Goal: Entertainment & Leisure: Consume media (video, audio)

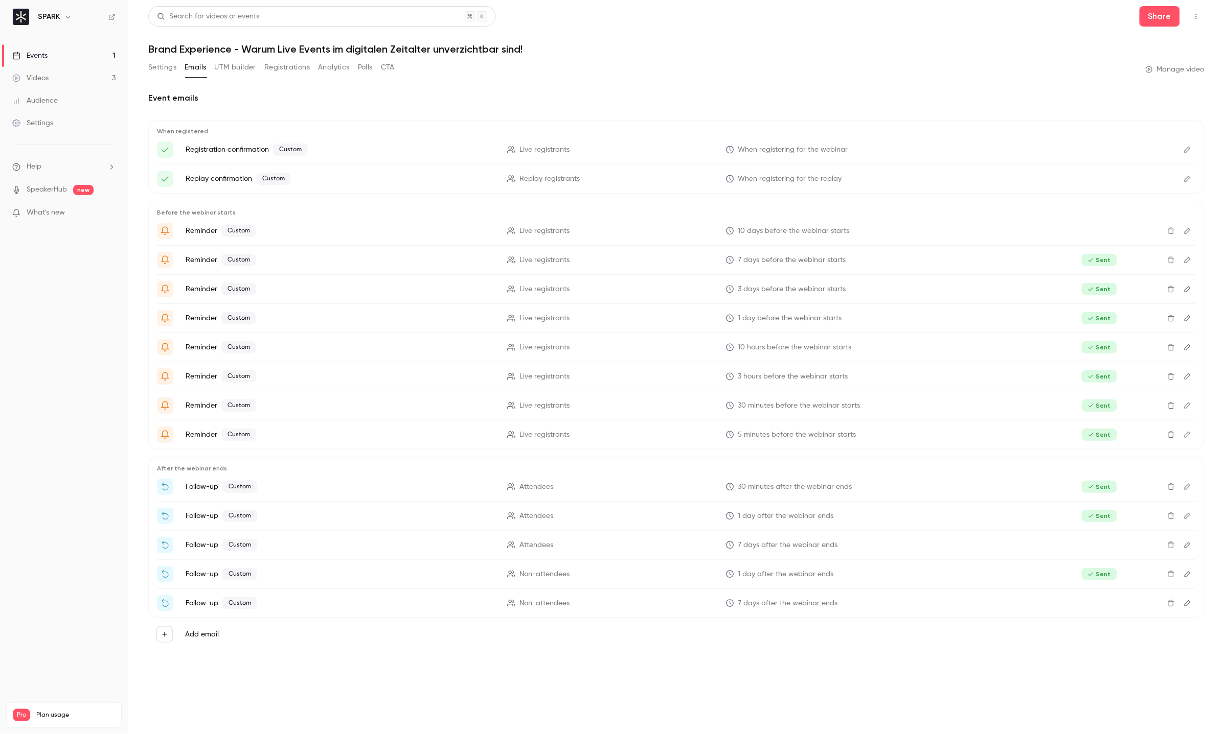
click at [53, 77] on link "Videos 3" at bounding box center [64, 78] width 128 height 22
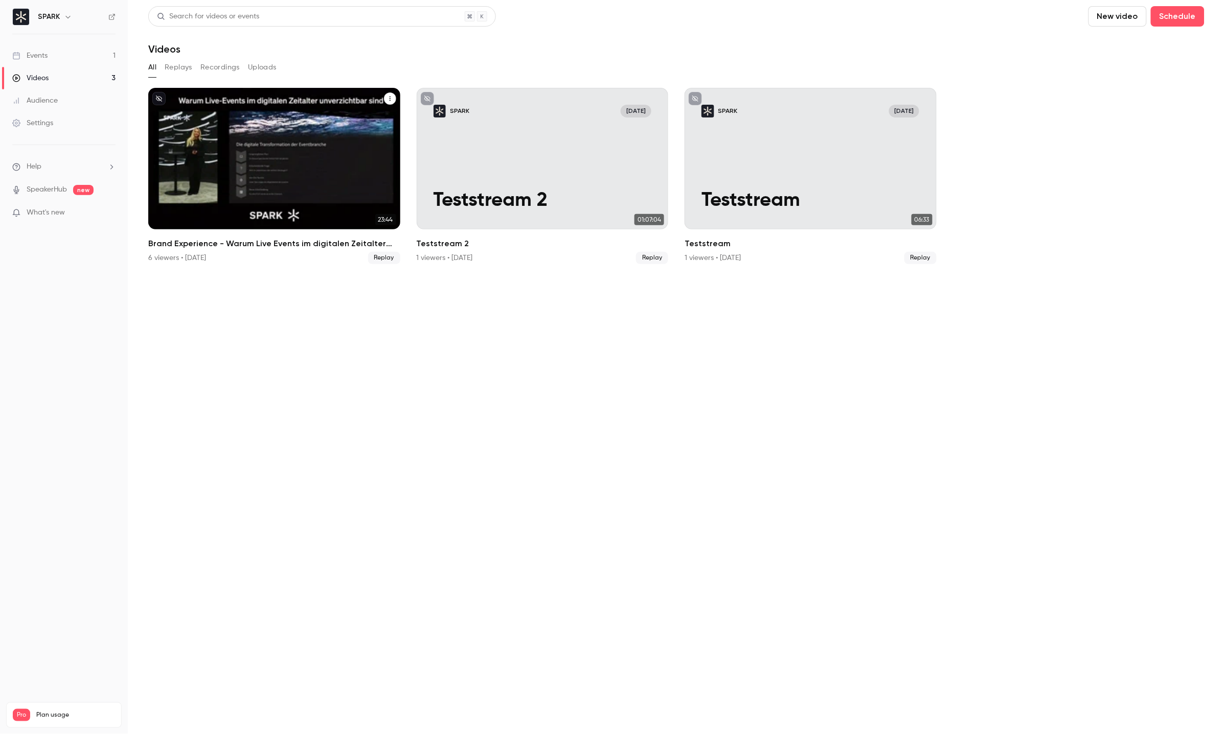
click at [221, 144] on p "Brand Experience - Warum Live Events im digitalen Zeitalter unverzichtbar sind!" at bounding box center [274, 178] width 218 height 68
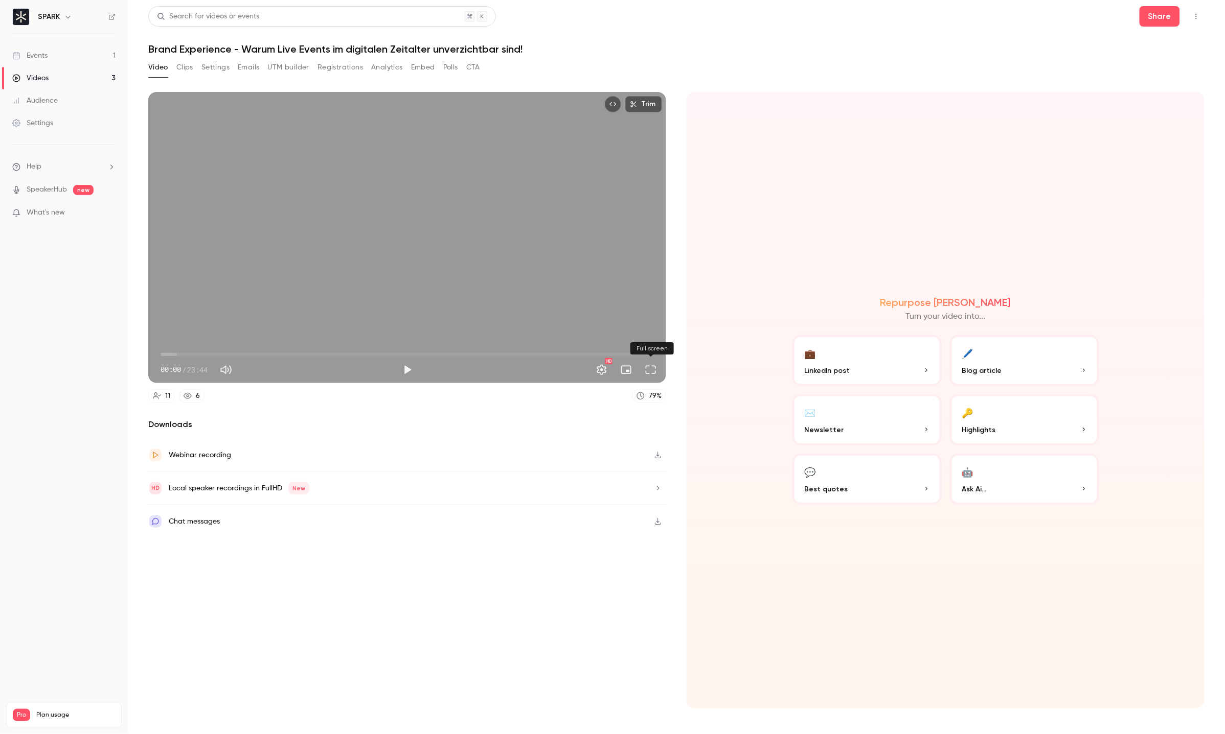
click at [645, 371] on button "Full screen" at bounding box center [650, 370] width 20 height 20
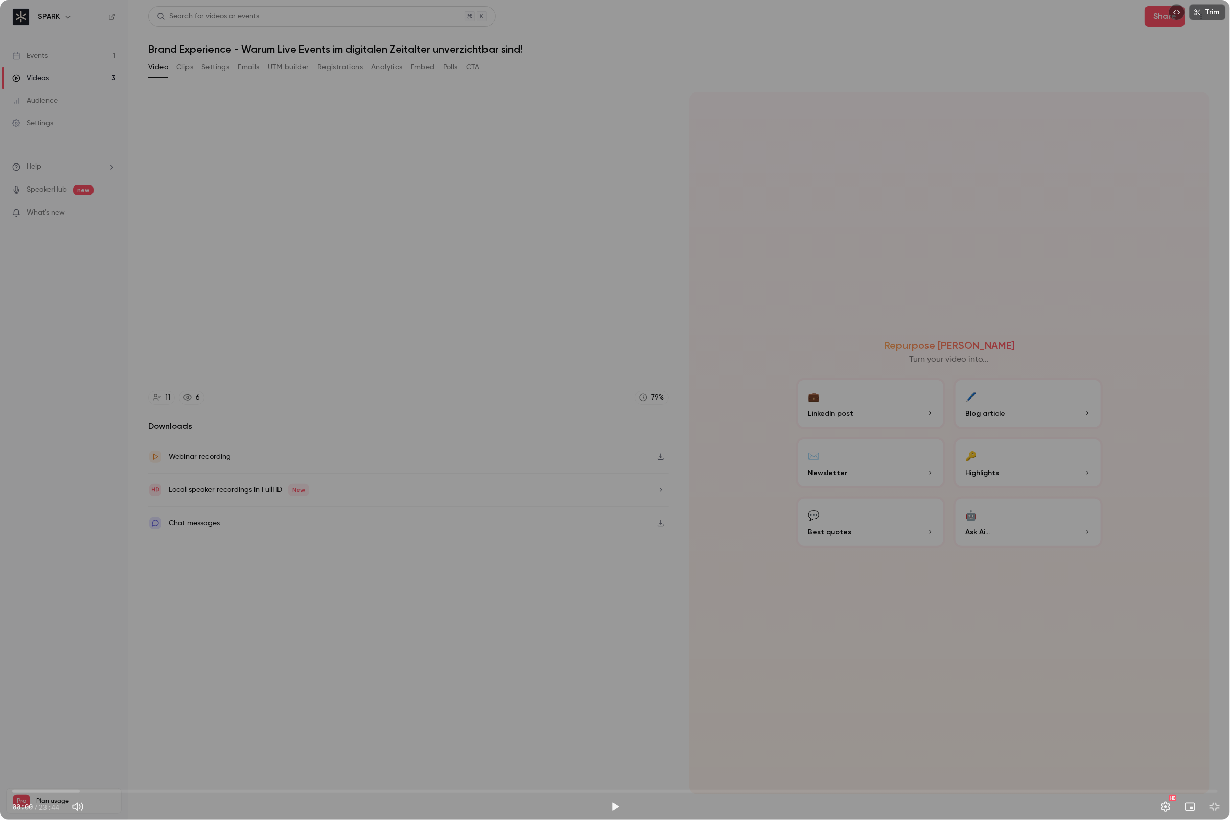
click at [1205, 734] on button "Exit full screen" at bounding box center [1215, 807] width 20 height 20
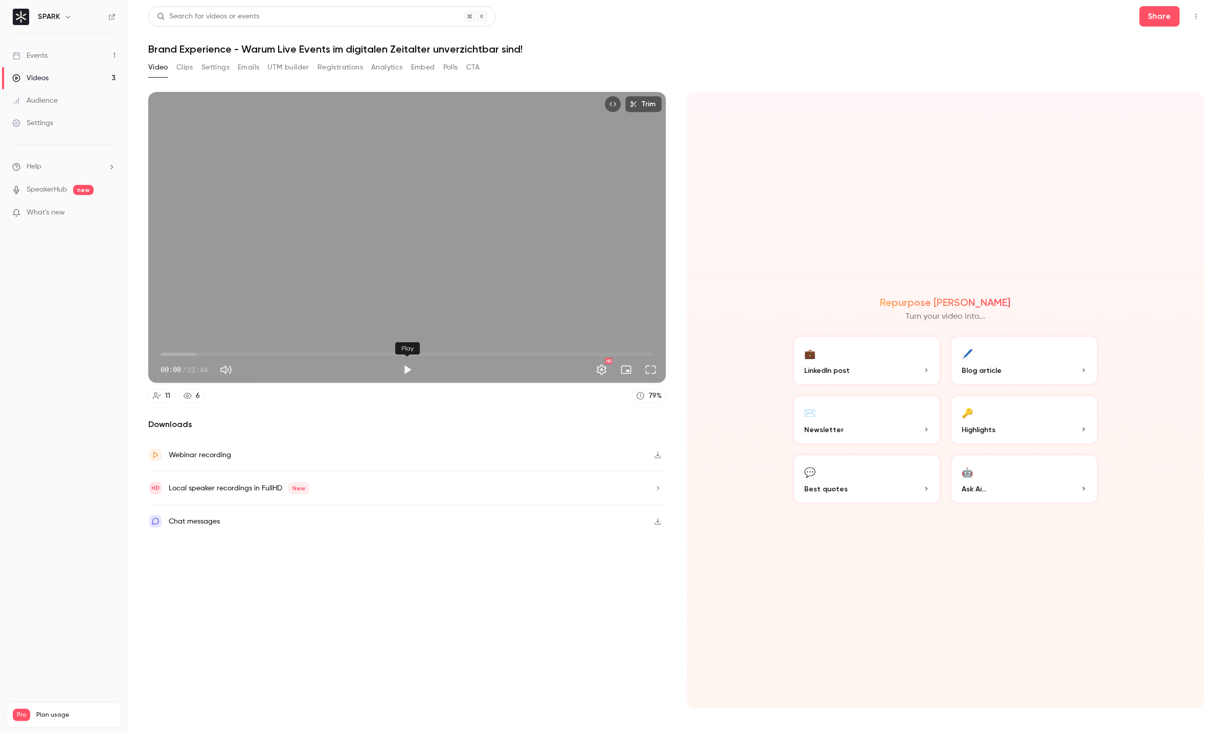
click at [410, 374] on button "Play" at bounding box center [407, 370] width 20 height 20
click at [655, 371] on button "Full screen" at bounding box center [650, 370] width 20 height 20
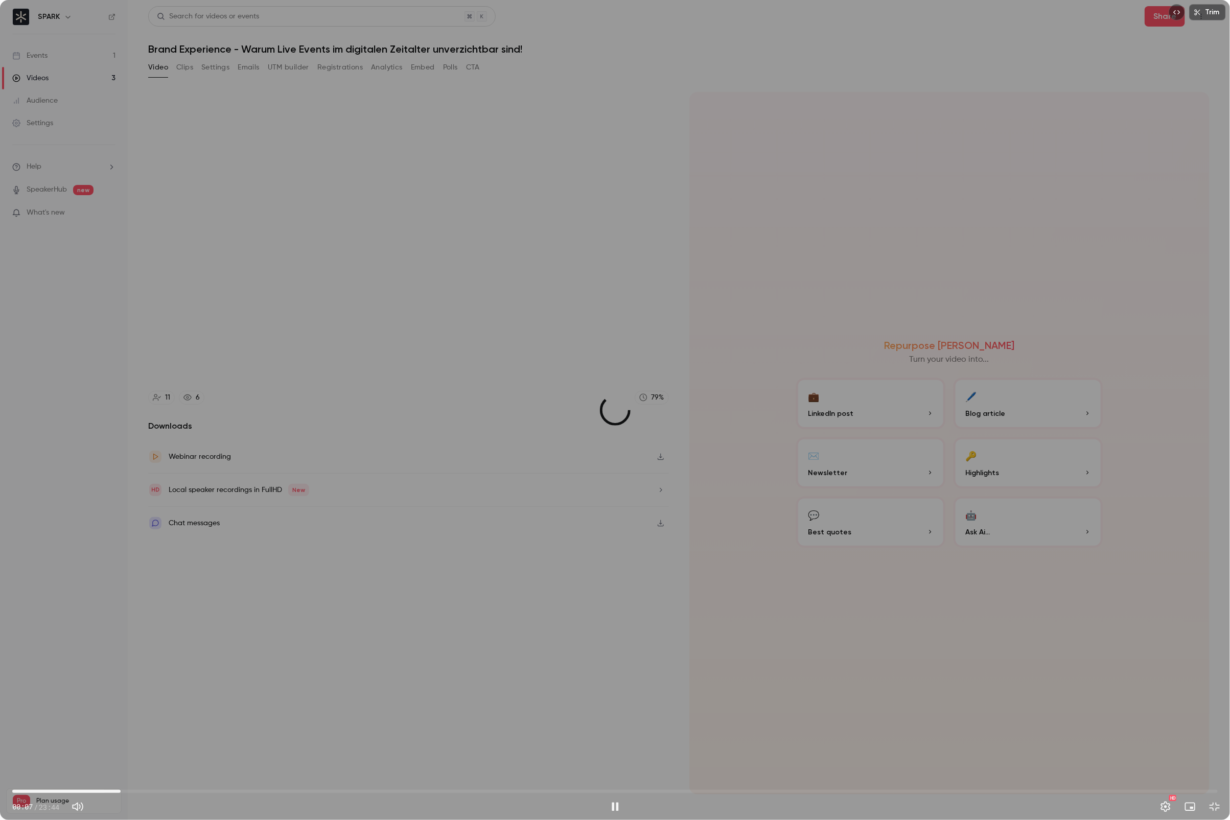
click at [121, 734] on span "02:08" at bounding box center [615, 792] width 1206 height 16
click at [200, 734] on span "03:42" at bounding box center [615, 792] width 1206 height 16
click at [279, 734] on span "05:14" at bounding box center [615, 792] width 1206 height 16
click at [455, 734] on span "05:15" at bounding box center [615, 792] width 1206 height 16
click at [502, 734] on span "08:43" at bounding box center [615, 792] width 1206 height 16
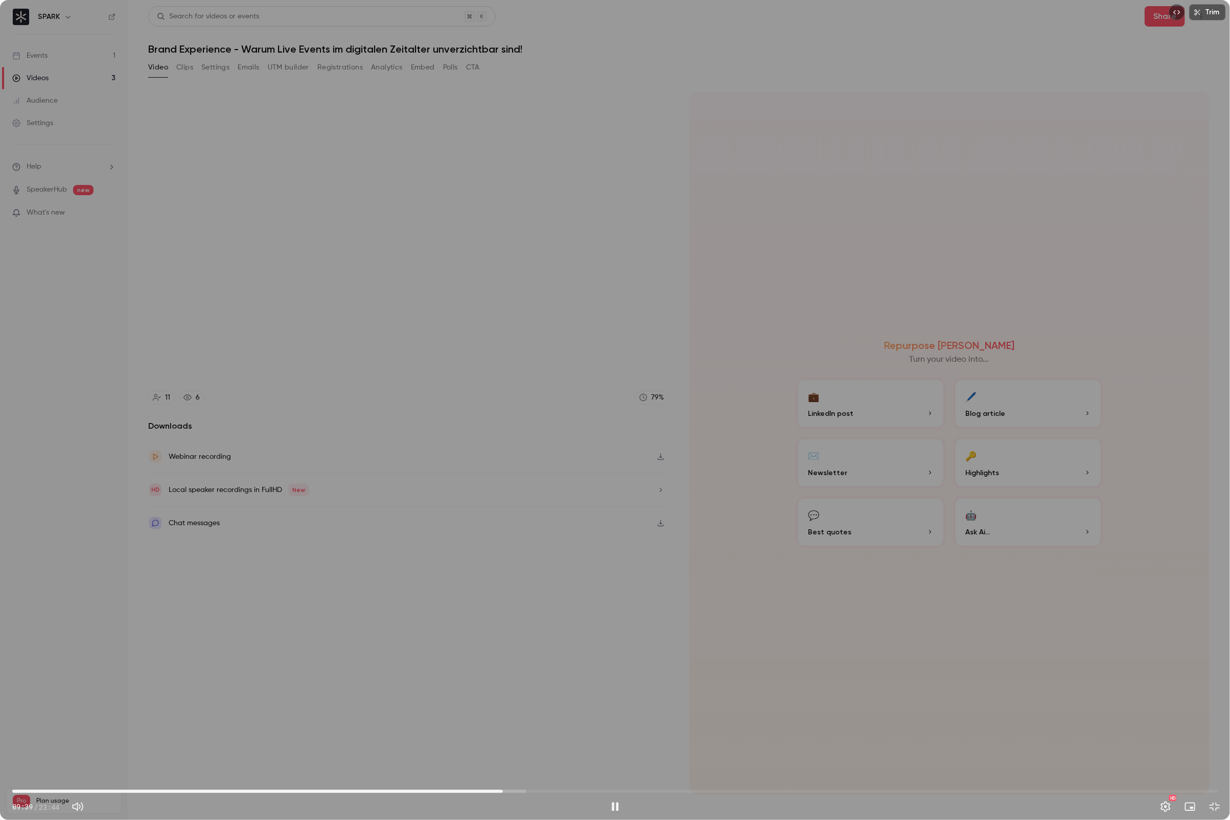
click at [488, 734] on span "09:39" at bounding box center [615, 792] width 1206 height 16
click at [496, 734] on span "09:22" at bounding box center [615, 792] width 1206 height 16
click at [710, 734] on span "13:44" at bounding box center [615, 792] width 1206 height 16
click at [682, 734] on span "13:45" at bounding box center [615, 792] width 1206 height 16
click at [675, 734] on span "13:02" at bounding box center [615, 792] width 1206 height 16
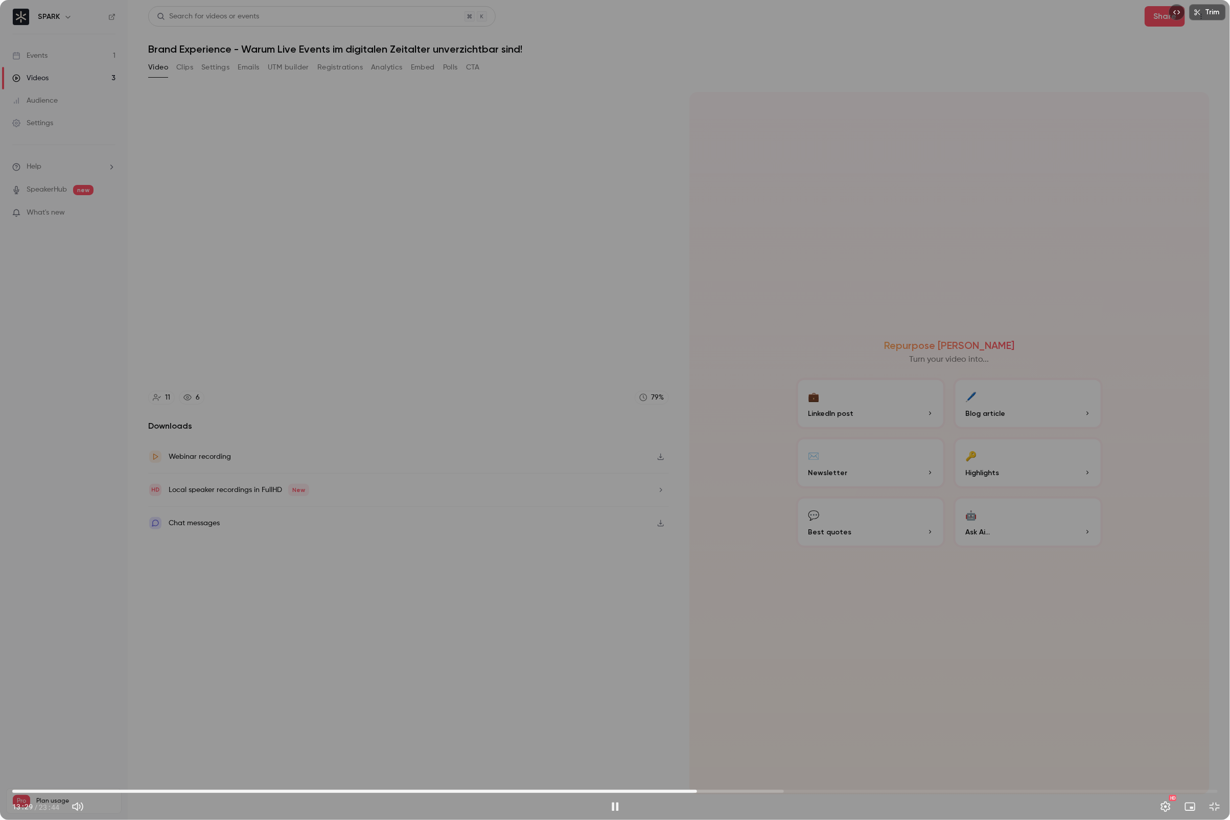
click at [858, 734] on span "13:29" at bounding box center [615, 792] width 1206 height 16
click at [995, 734] on span "19:20" at bounding box center [615, 792] width 1206 height 16
click at [1017, 734] on span "19:46" at bounding box center [615, 792] width 1206 height 16
click at [1046, 734] on span "19:53" at bounding box center [615, 792] width 1206 height 16
click at [1037, 734] on span "20:22" at bounding box center [615, 792] width 1206 height 16
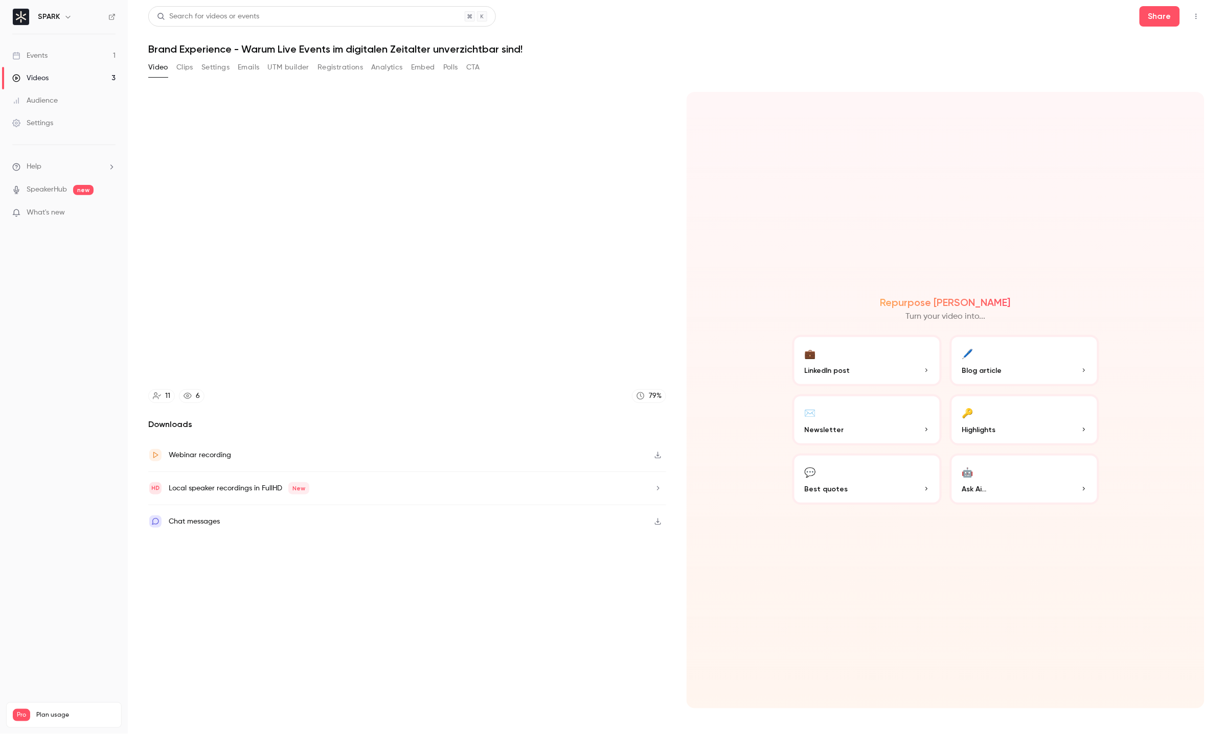
type input "******"
